Goal: Navigation & Orientation: Find specific page/section

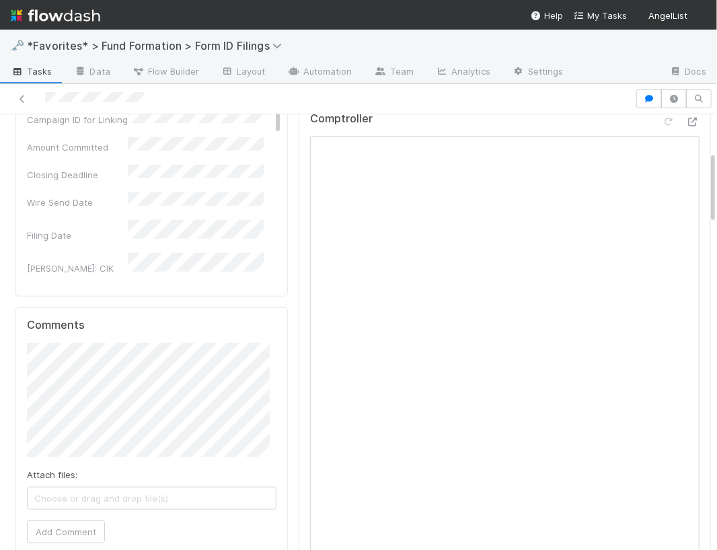
scroll to position [223, 0]
click at [686, 119] on icon at bounding box center [692, 120] width 13 height 9
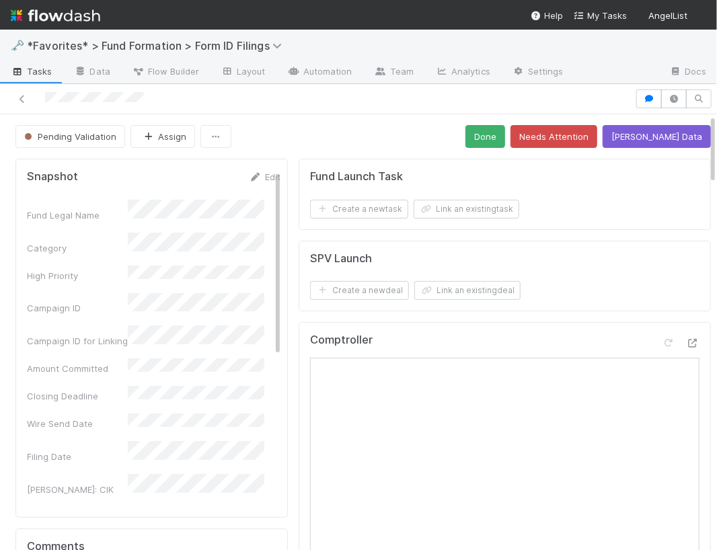
click at [629, 52] on div "🗝️ *Favorites* > Fund Formation > Form ID Filings" at bounding box center [358, 46] width 717 height 32
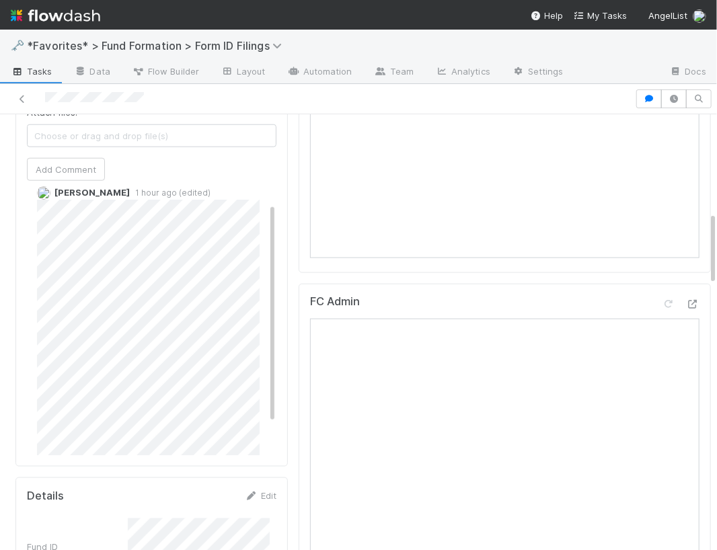
scroll to position [19, 0]
